Goal: Find specific page/section: Find specific page/section

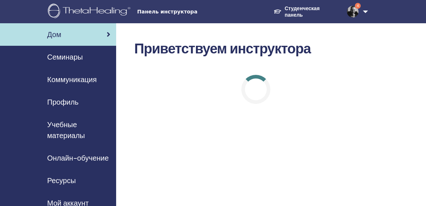
click at [357, 9] on img at bounding box center [353, 12] width 12 height 12
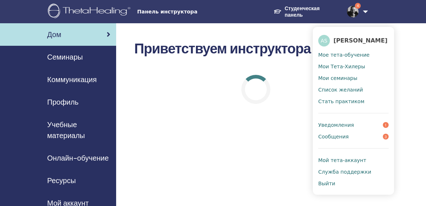
click at [343, 128] on span "Уведомления" at bounding box center [336, 124] width 36 height 7
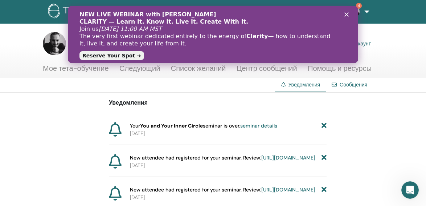
click at [346, 14] on polygon "Закрыть" at bounding box center [346, 14] width 4 height 4
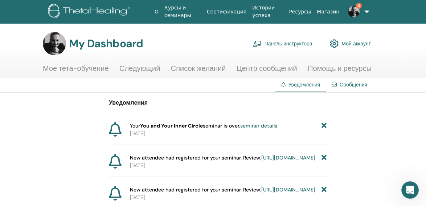
click at [174, 15] on link "Курсы и семинары" at bounding box center [182, 11] width 42 height 21
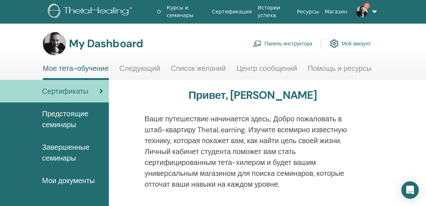
click at [274, 42] on link "Панель инструктора" at bounding box center [282, 44] width 59 height 16
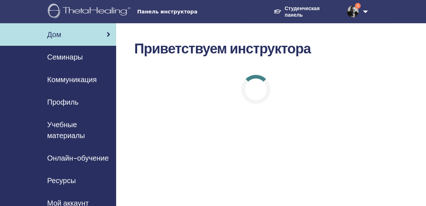
click at [74, 57] on span "Семинары" at bounding box center [65, 56] width 36 height 11
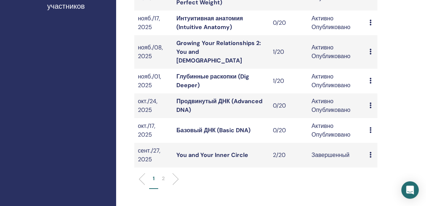
scroll to position [264, 0]
click at [224, 126] on link "Базовый ДНК (Basic DNA)" at bounding box center [213, 130] width 74 height 8
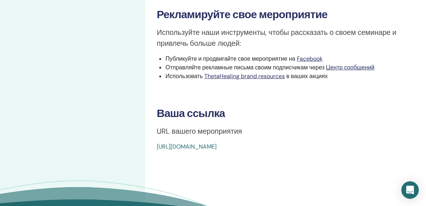
scroll to position [264, 0]
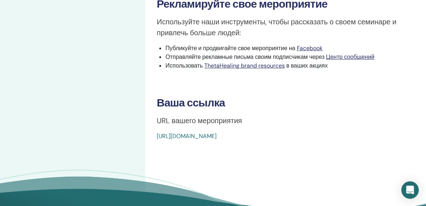
drag, startPoint x: 319, startPoint y: 128, endPoint x: 142, endPoint y: 132, distance: 177.3
click at [142, 132] on div "Мои семинары Basic DNA October 17, 2025 Детали события Расписание мероприятий С…" at bounding box center [217, 1] width 435 height 482
click at [160, 142] on div "Basic DNA Тип события Online Статус события Активно Опубликовано Регистрации 0/…" at bounding box center [290, 1] width 290 height 482
drag, startPoint x: 155, startPoint y: 130, endPoint x: 338, endPoint y: 130, distance: 183.4
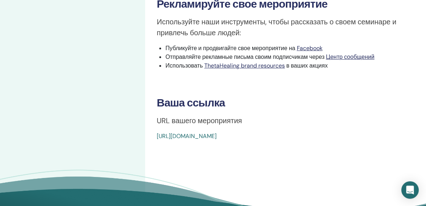
copy link "https://www.thetahealing.com/seminar-372782-details.html"
